Goal: Obtain resource: Download file/media

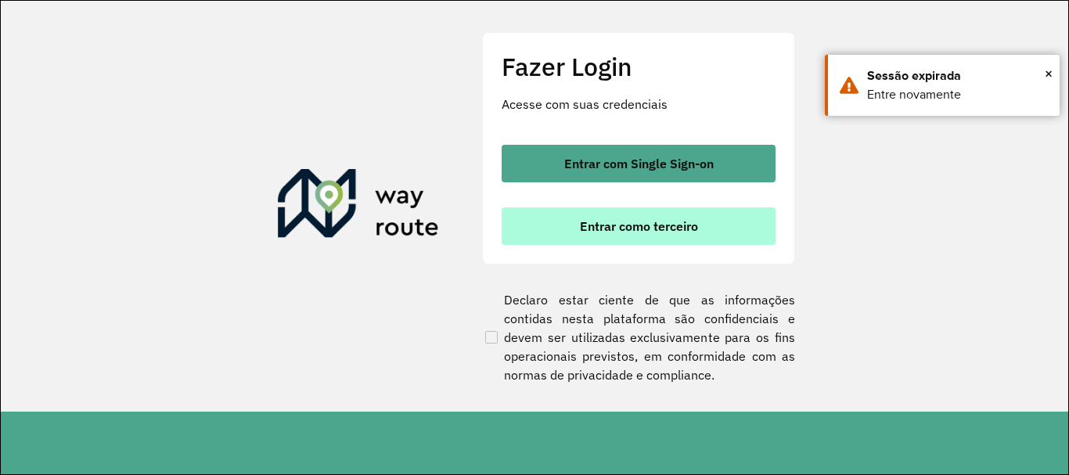
click at [667, 225] on span "Entrar como terceiro" at bounding box center [639, 226] width 118 height 13
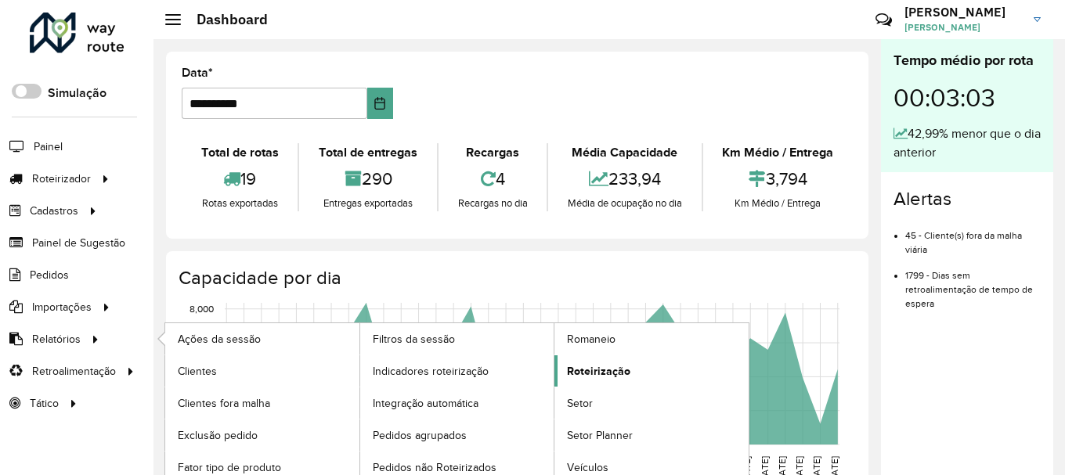
click at [609, 371] on span "Roteirização" at bounding box center [598, 371] width 63 height 16
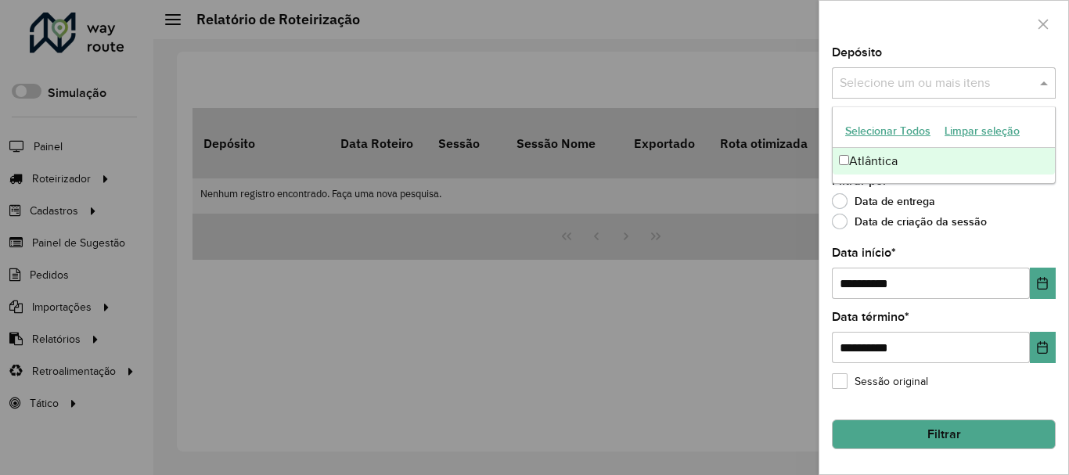
click at [1037, 84] on span at bounding box center [1046, 83] width 20 height 19
click at [919, 160] on div "Atlântica" at bounding box center [944, 161] width 222 height 27
click at [912, 181] on ng-dropdown-panel "Selecionar Todos Limpar seleção Atlântica" at bounding box center [944, 144] width 224 height 77
click at [910, 192] on div "Filtrar por * Data de entrega Data de criação da sessão" at bounding box center [944, 204] width 224 height 59
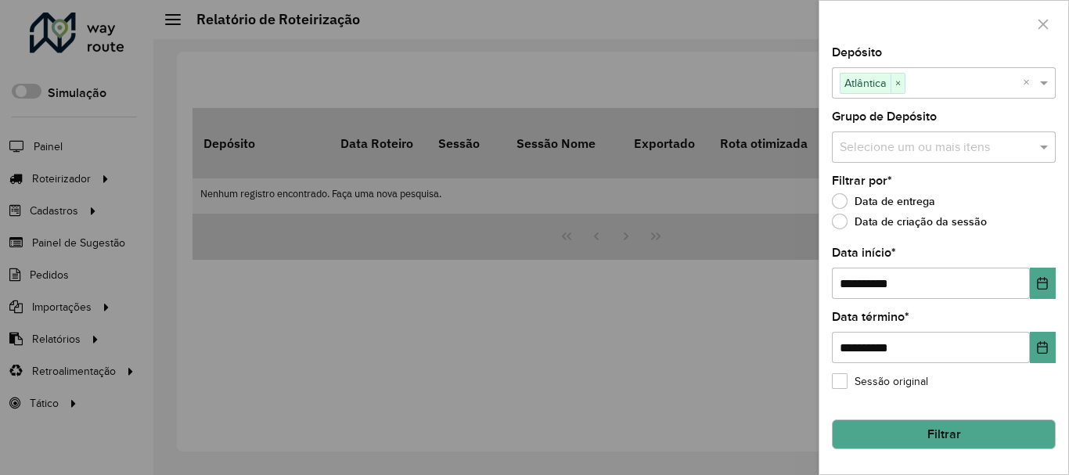
click at [896, 148] on input "text" at bounding box center [936, 148] width 200 height 19
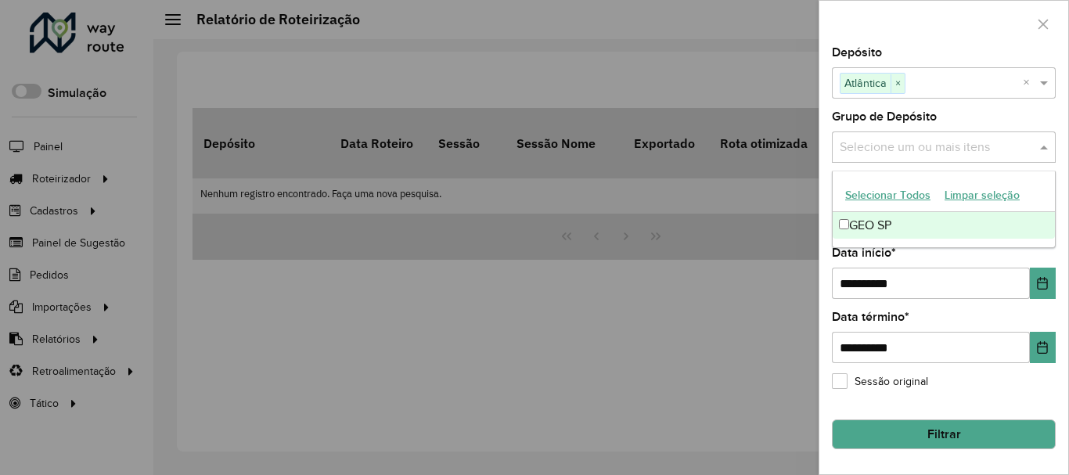
click at [855, 223] on div "GEO SP" at bounding box center [944, 225] width 222 height 27
click at [908, 431] on button "Filtrar" at bounding box center [944, 435] width 224 height 30
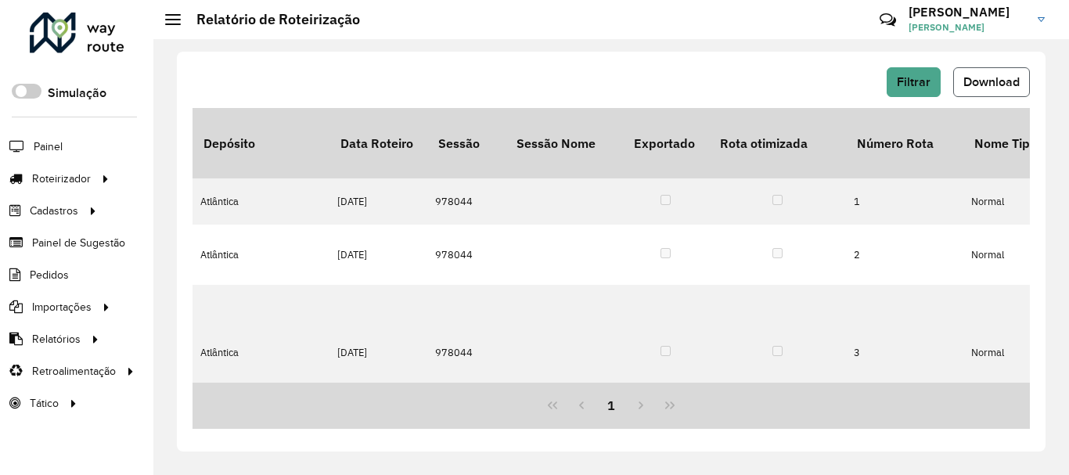
click at [990, 90] on button "Download" at bounding box center [991, 82] width 77 height 30
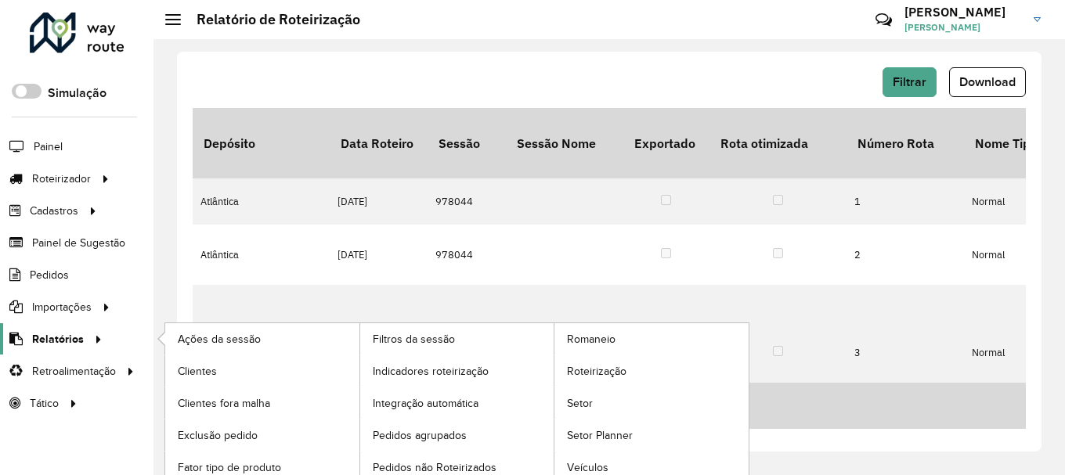
click at [89, 341] on icon at bounding box center [95, 337] width 13 height 23
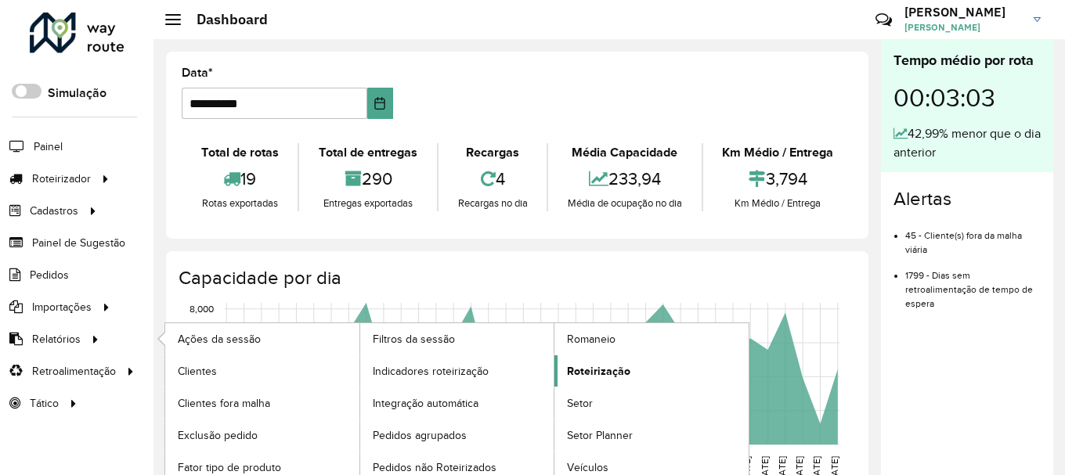
click at [584, 364] on span "Roteirização" at bounding box center [598, 371] width 63 height 16
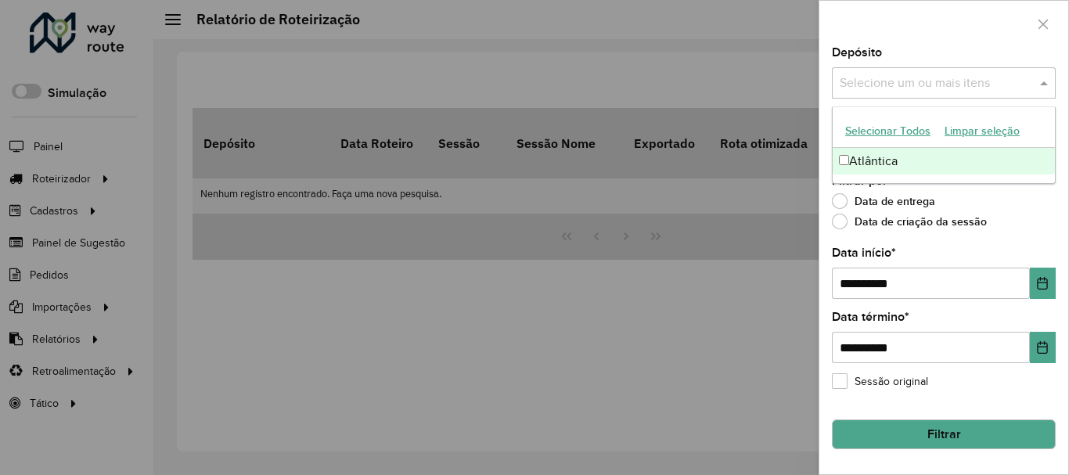
click at [878, 83] on input "text" at bounding box center [936, 83] width 200 height 19
click at [867, 159] on div "Atlântica" at bounding box center [944, 161] width 222 height 27
click at [870, 184] on ng-dropdown-panel "Selecionar Todos Limpar seleção Atlântica" at bounding box center [944, 144] width 224 height 77
click at [849, 200] on label "Data de entrega" at bounding box center [883, 201] width 103 height 16
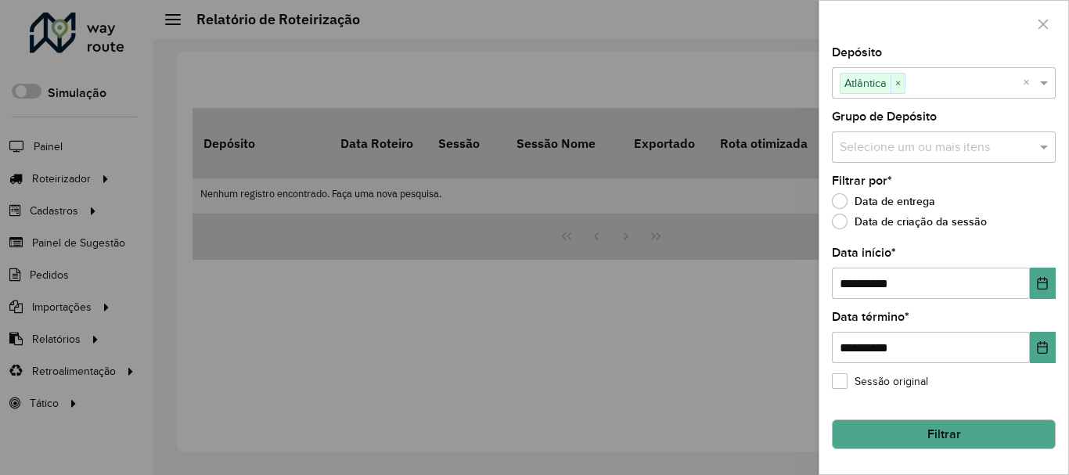
click at [848, 150] on input "text" at bounding box center [936, 148] width 200 height 19
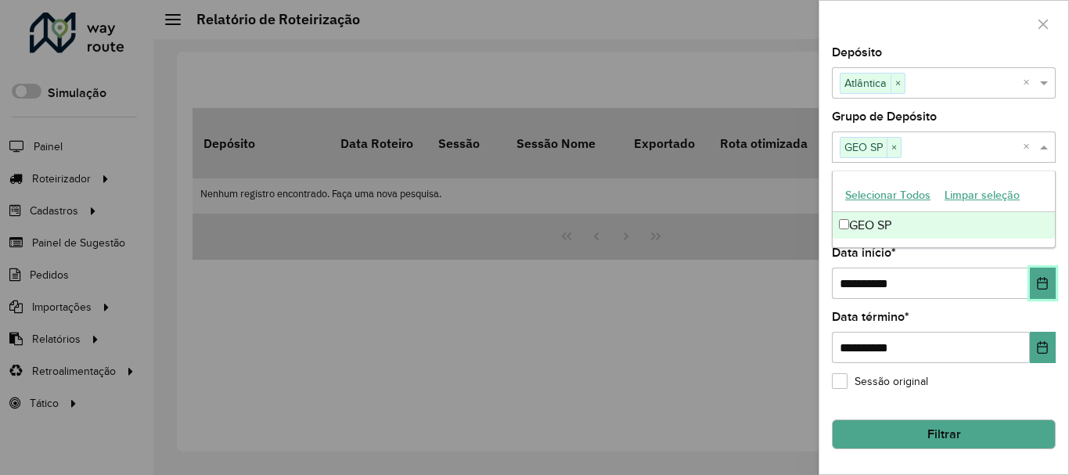
click at [1049, 287] on icon "Choose Date" at bounding box center [1042, 283] width 13 height 13
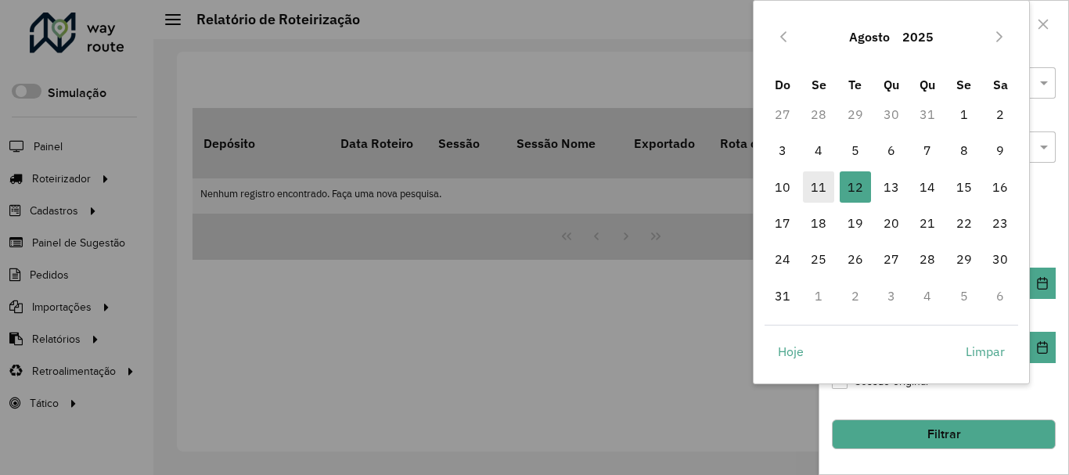
click at [816, 186] on span "11" at bounding box center [818, 186] width 31 height 31
type input "**********"
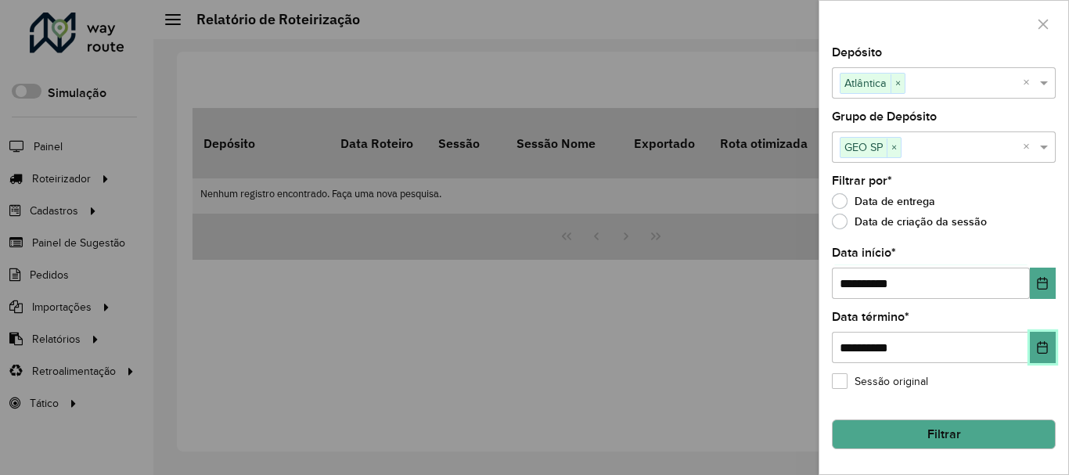
click at [1040, 344] on icon "Choose Date" at bounding box center [1043, 347] width 10 height 13
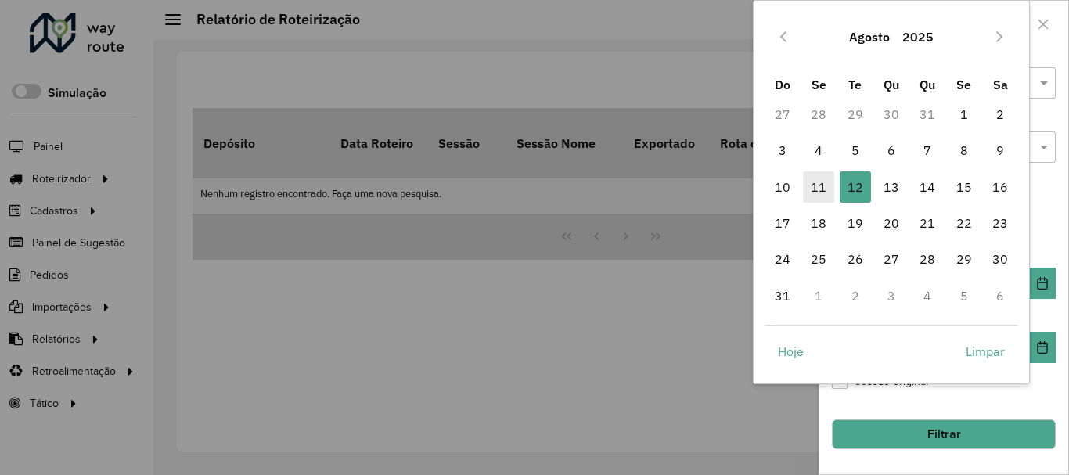
click at [811, 183] on span "11" at bounding box center [818, 186] width 31 height 31
type input "**********"
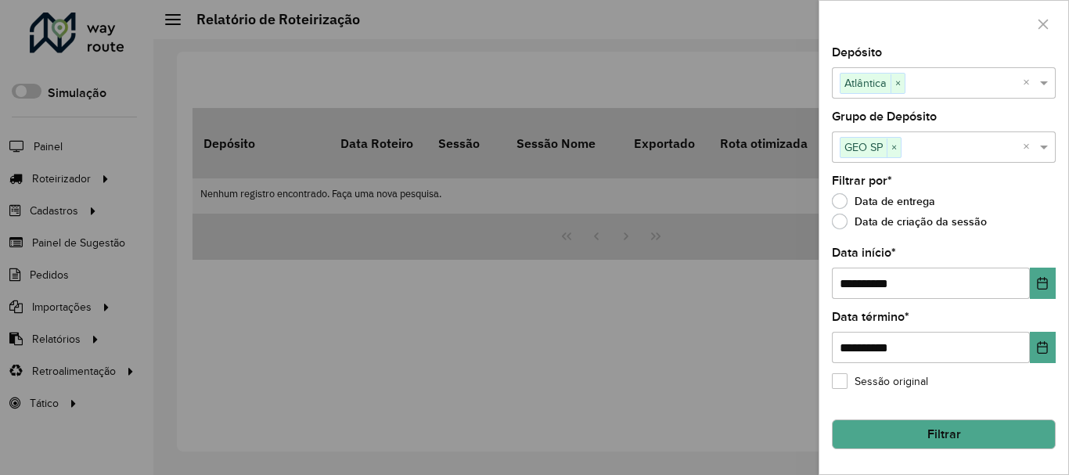
click at [906, 431] on button "Filtrar" at bounding box center [944, 435] width 224 height 30
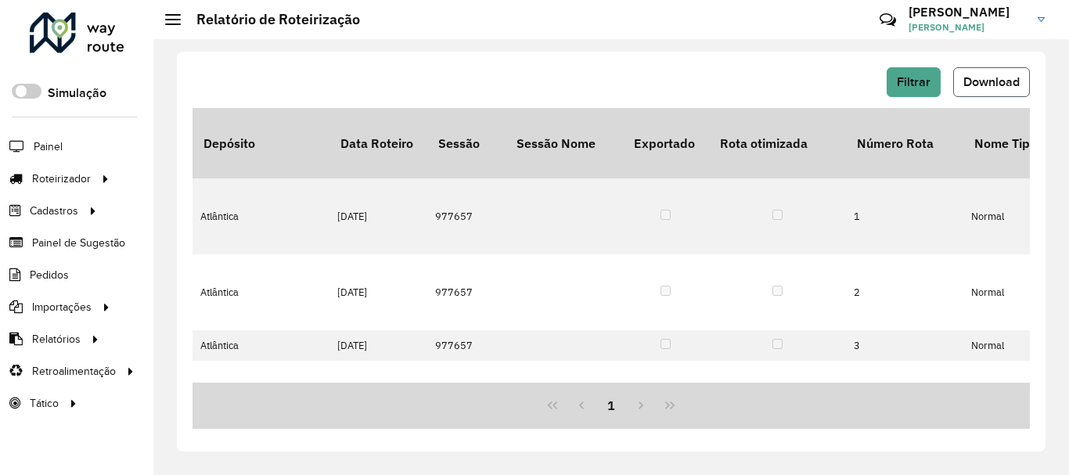
click at [990, 81] on span "Download" at bounding box center [992, 81] width 56 height 13
